Goal: Information Seeking & Learning: Check status

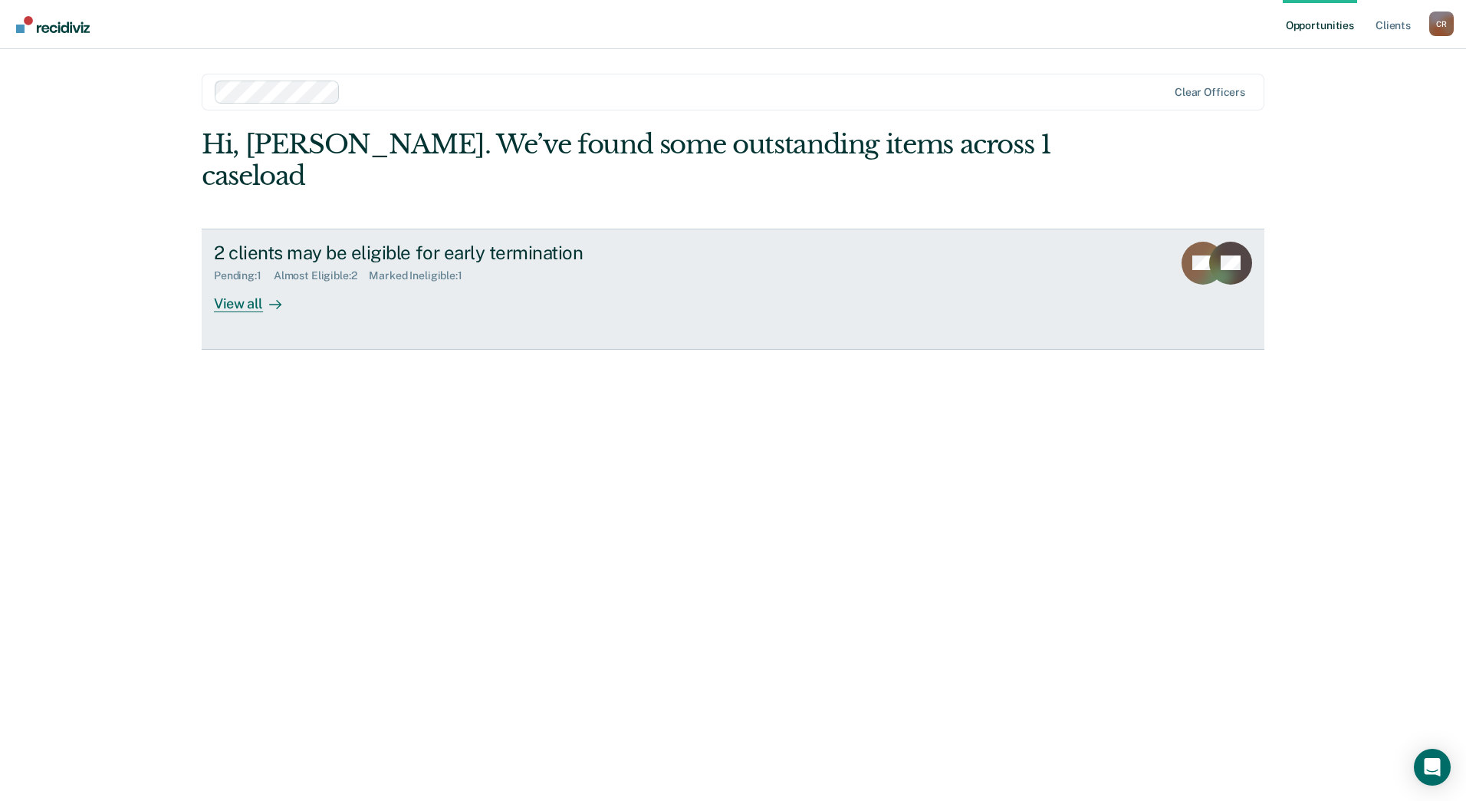
click at [367, 262] on div "2 clients may be eligible for early termination Pending : 1 Almost Eligible : 2…" at bounding box center [501, 277] width 575 height 71
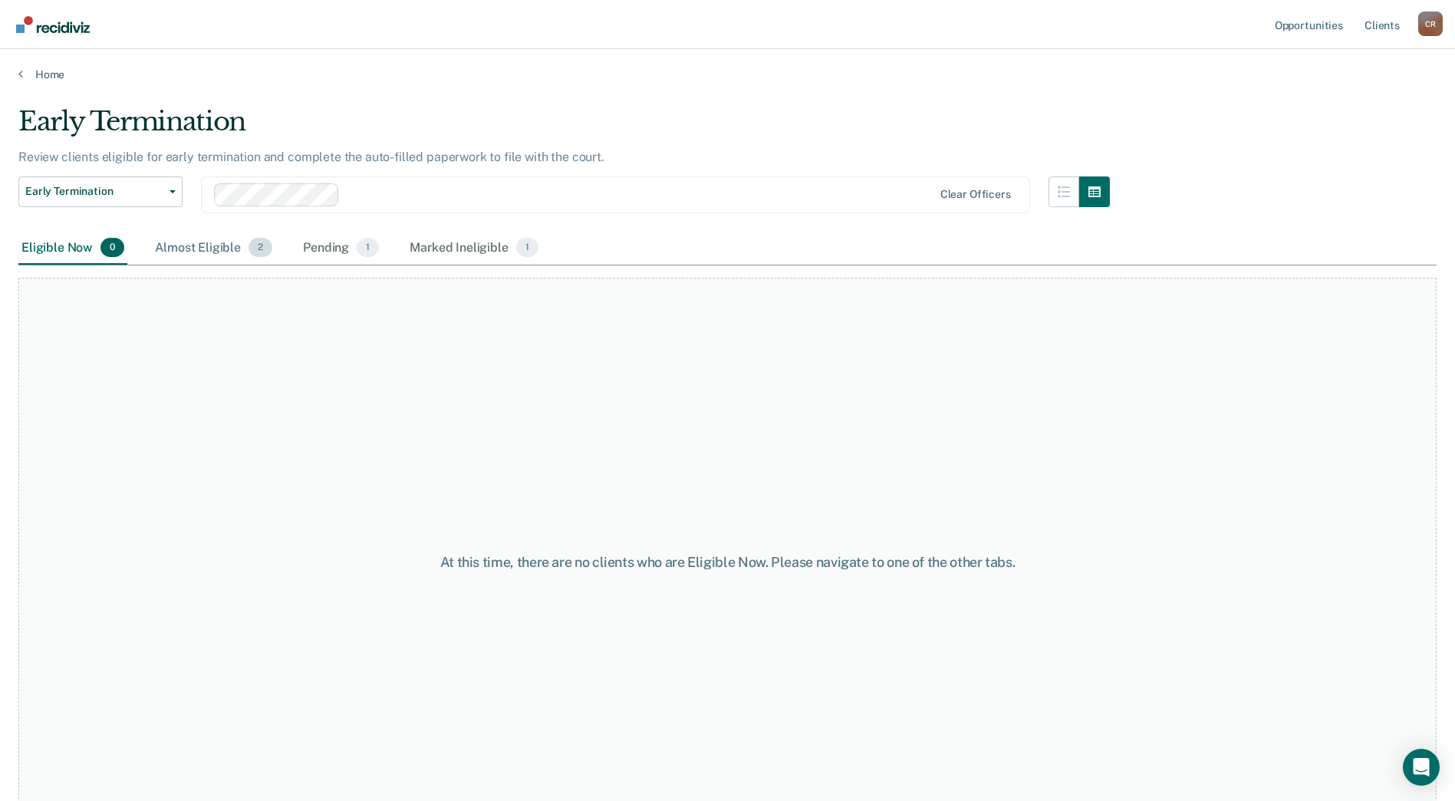
click at [235, 239] on div "Almost Eligible 2" at bounding box center [213, 249] width 123 height 34
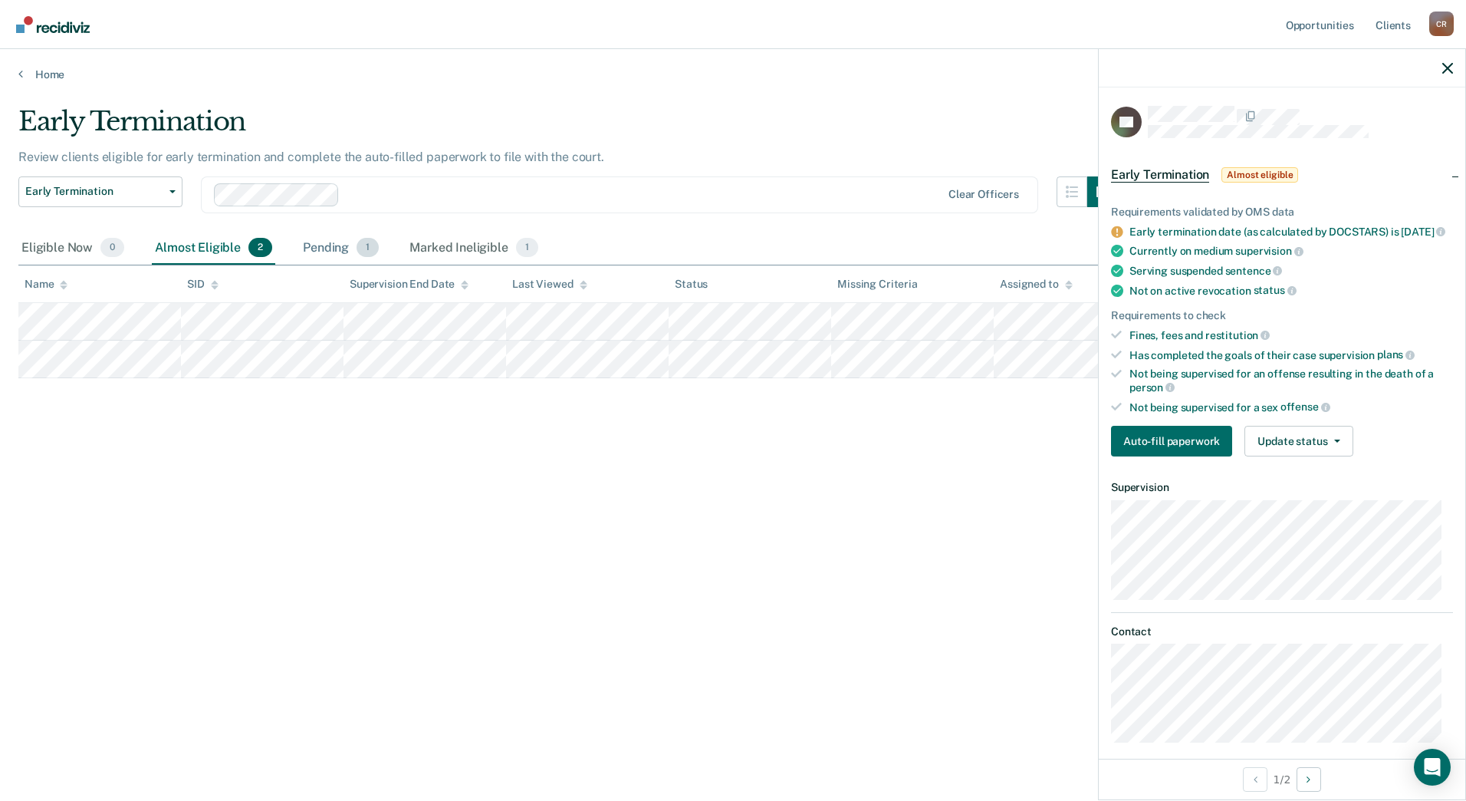
click at [319, 242] on div "Pending 1" at bounding box center [341, 249] width 82 height 34
click at [456, 245] on div "Marked Ineligible 1" at bounding box center [473, 249] width 135 height 34
